Goal: Information Seeking & Learning: Learn about a topic

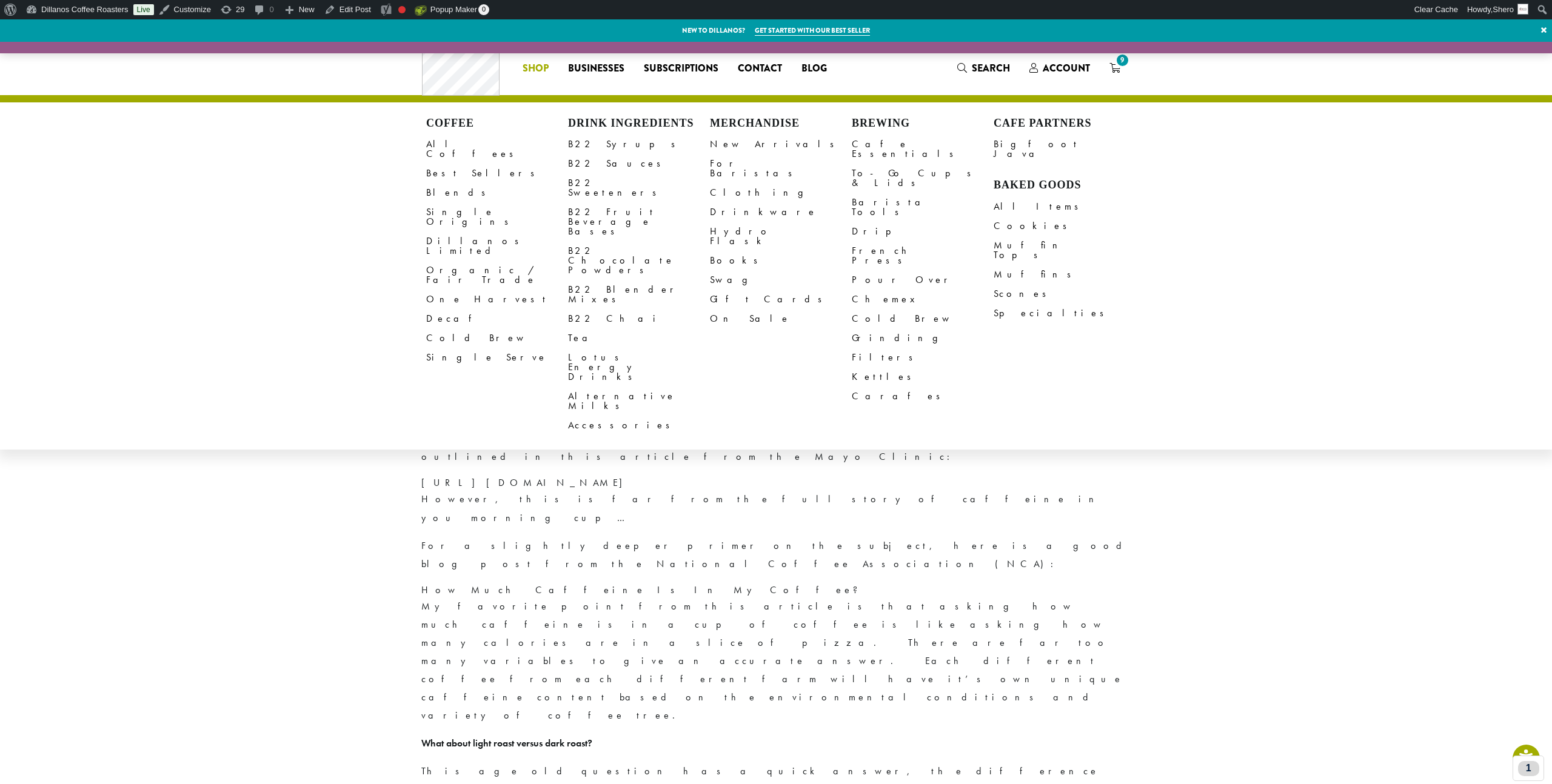
click at [854, 537] on p "For a slightly deeper primer on the subject, here is a good blog post from the …" at bounding box center [776, 555] width 709 height 36
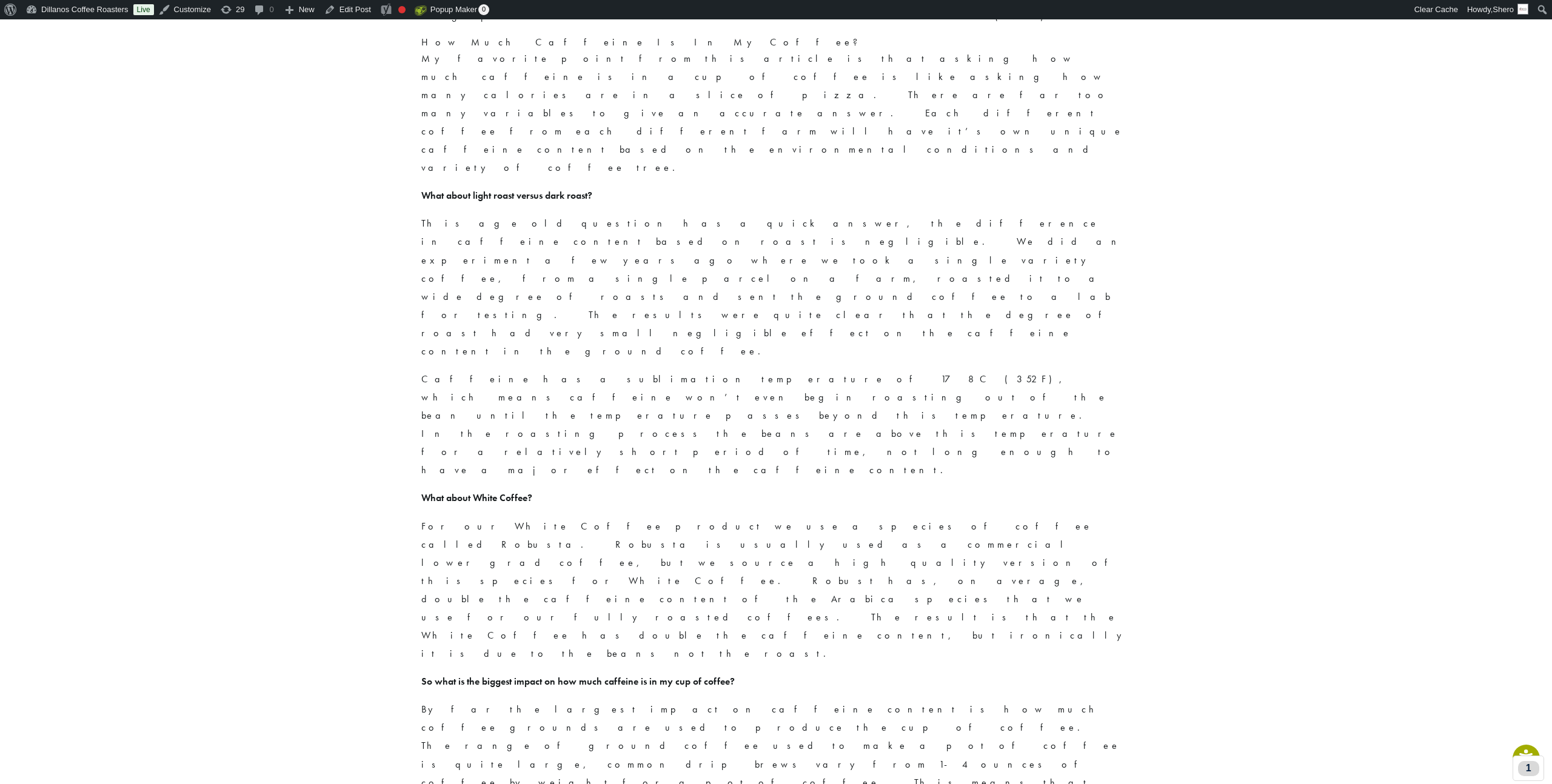
scroll to position [565, 0]
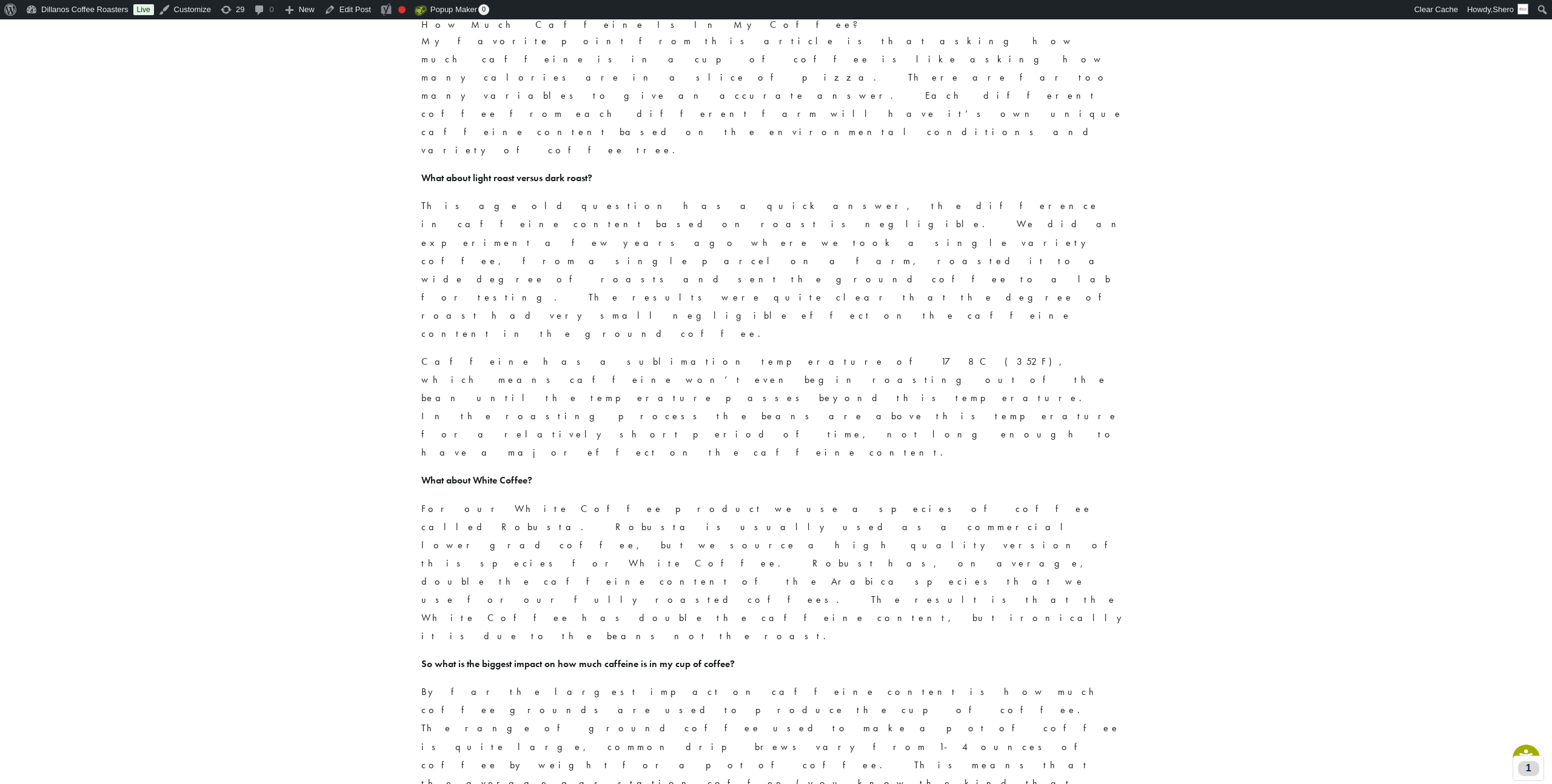
click at [382, 344] on main "Home > Uncategorized > Exactly How Much Caffeine is in My Coffee? Exactly How M…" at bounding box center [776, 463] width 1552 height 1775
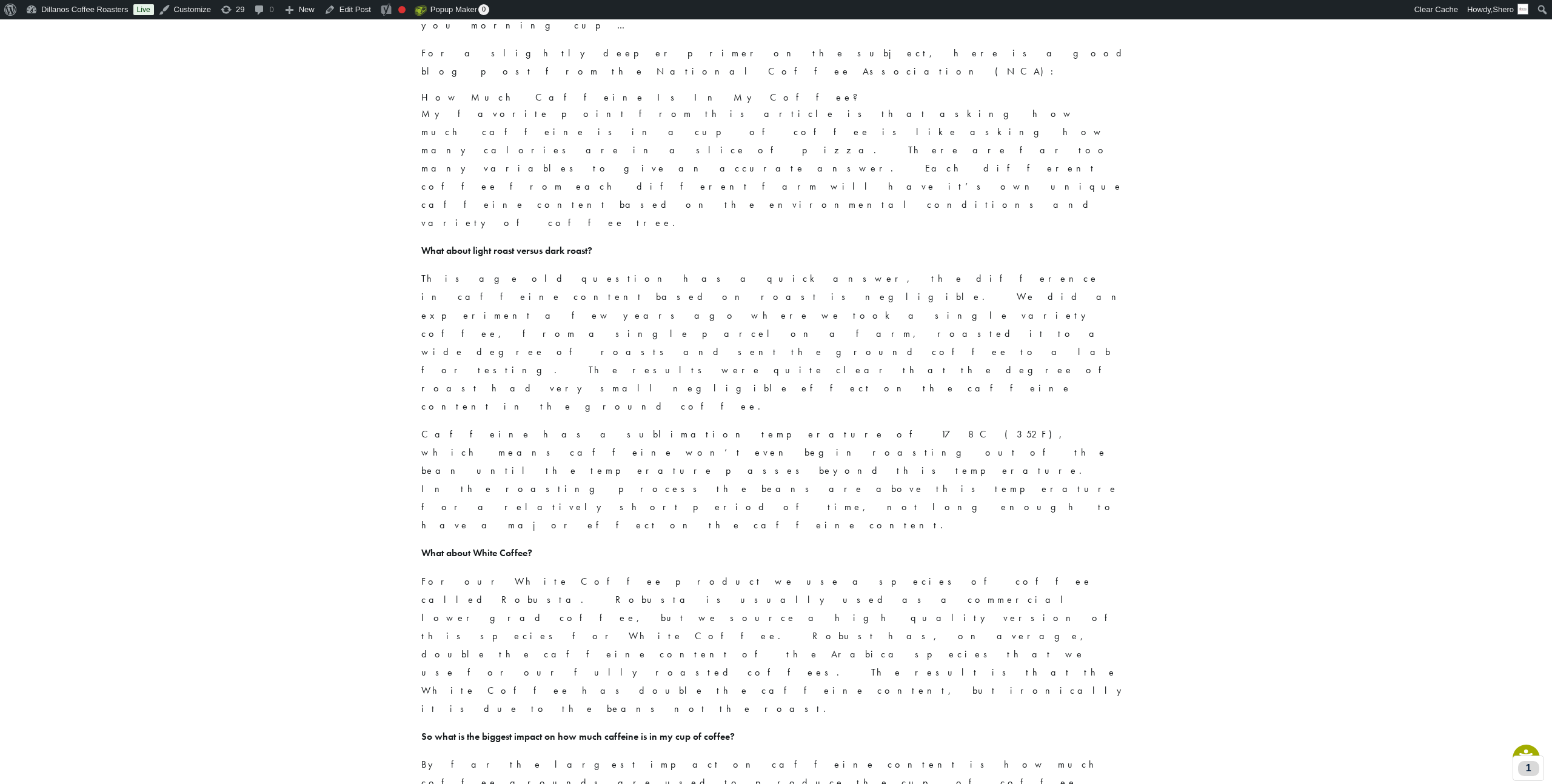
scroll to position [7, 0]
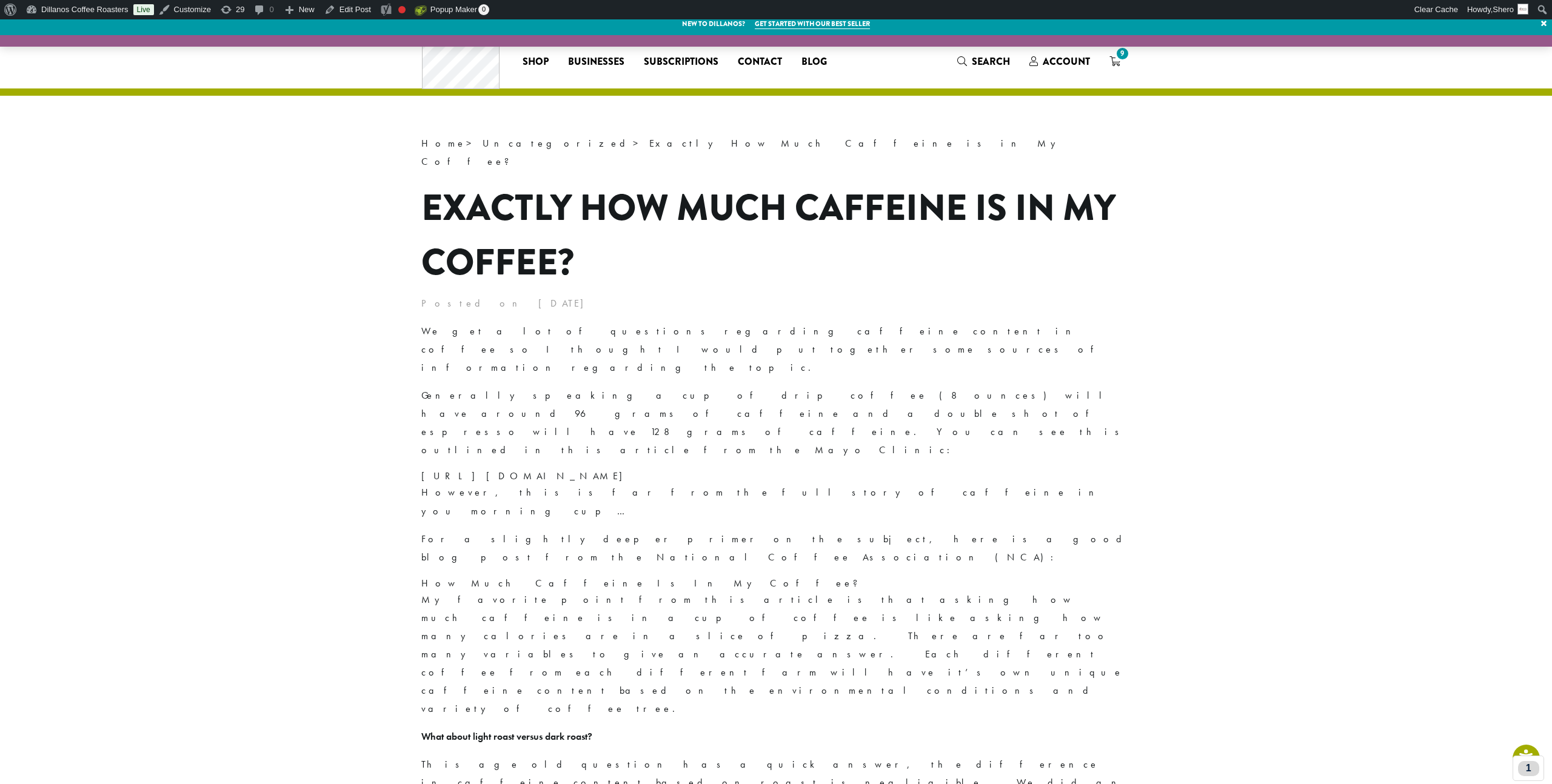
click at [485, 181] on h1 "Exactly How Much Caffeine is in My Coffee?" at bounding box center [776, 235] width 709 height 109
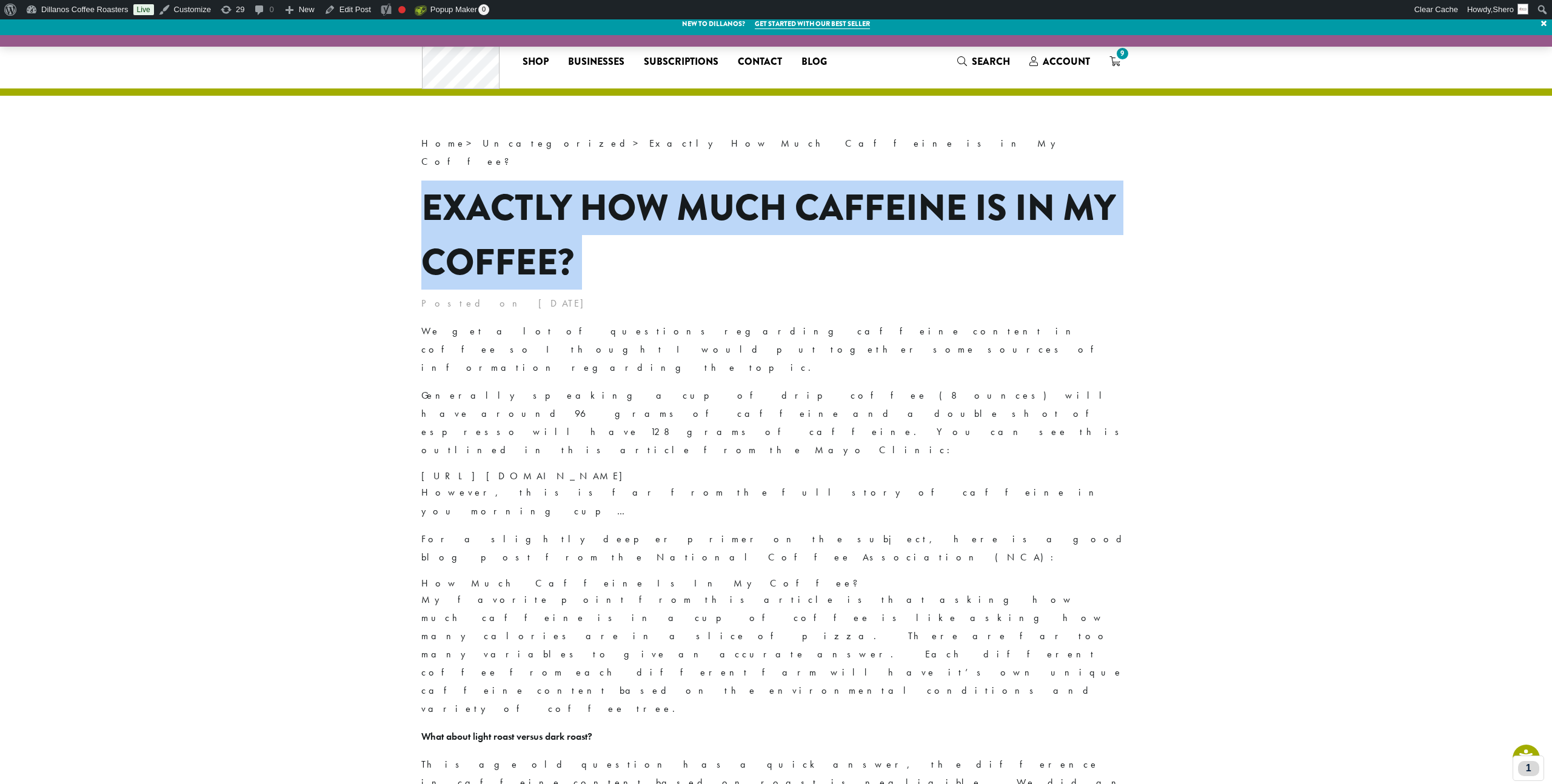
click at [485, 181] on h1 "Exactly How Much Caffeine is in My Coffee?" at bounding box center [776, 235] width 709 height 109
copy header "Exactly How Much Caffeine is in My Coffee?"
drag, startPoint x: 755, startPoint y: 235, endPoint x: 673, endPoint y: 155, distance: 114.6
click at [754, 233] on h1 "Exactly How Much Caffeine is in My Coffee?" at bounding box center [776, 235] width 709 height 109
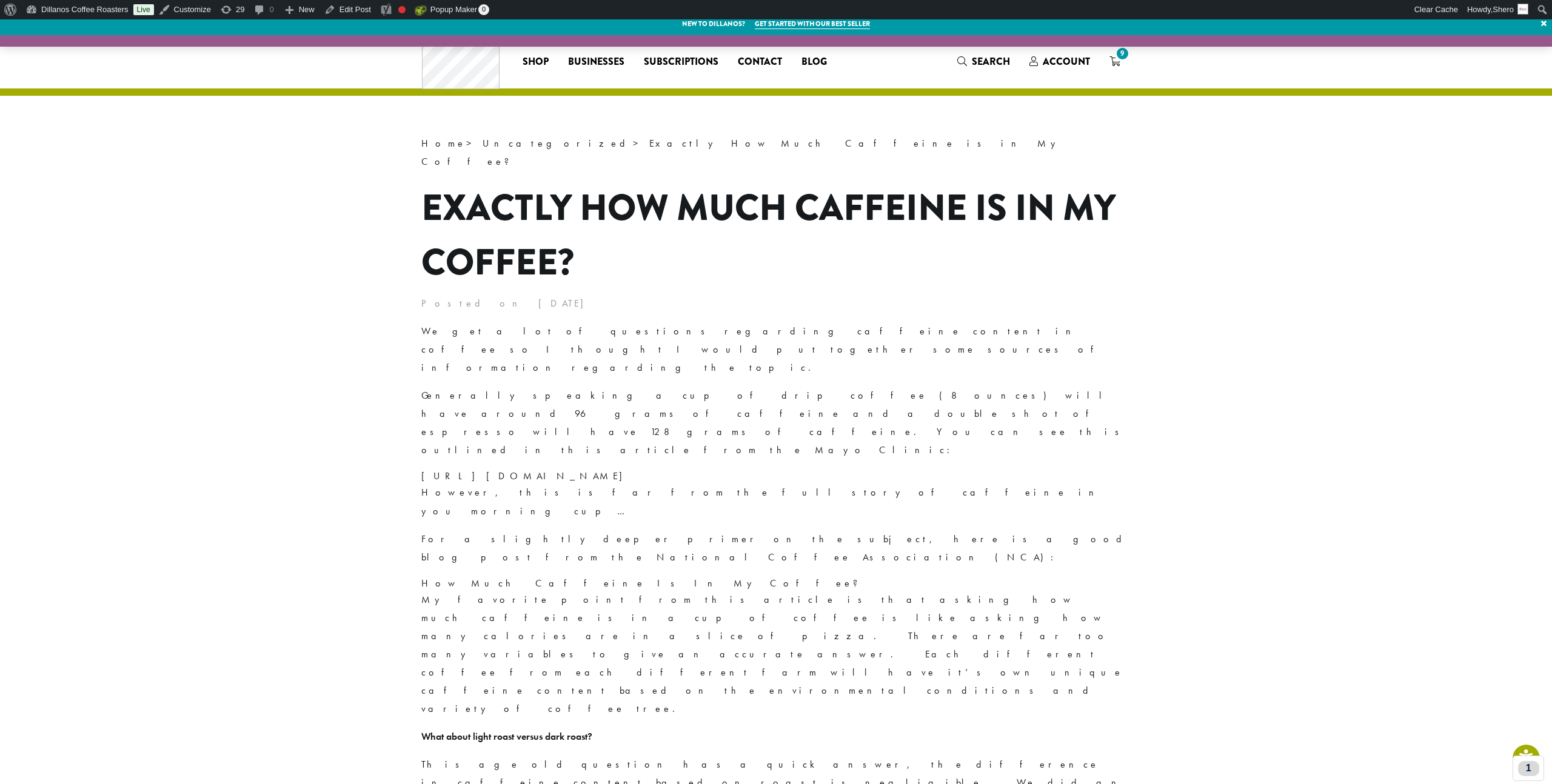
scroll to position [0, 0]
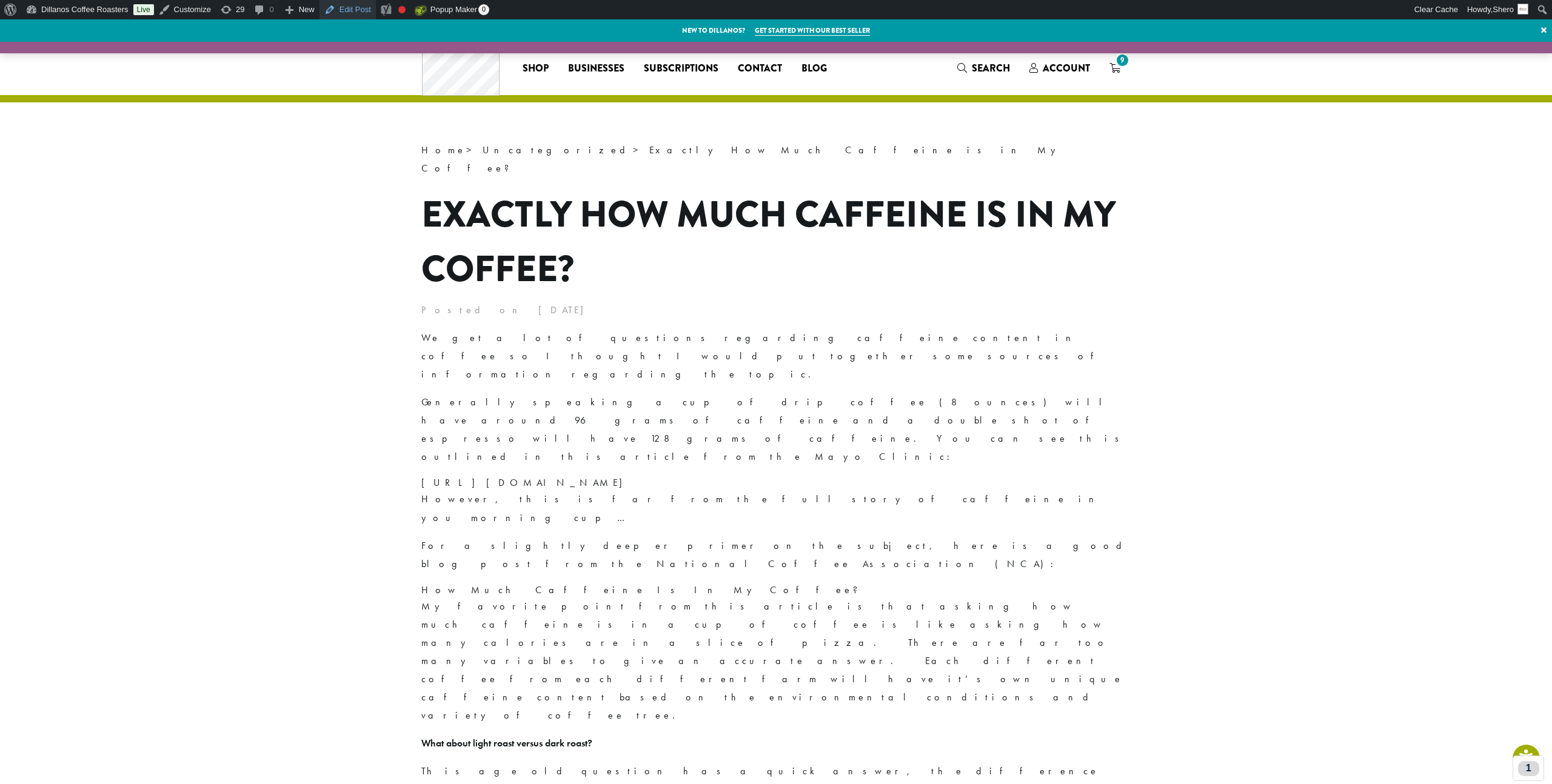
click at [372, 4] on link "Edit Post" at bounding box center [348, 9] width 56 height 19
